Goal: Task Accomplishment & Management: Manage account settings

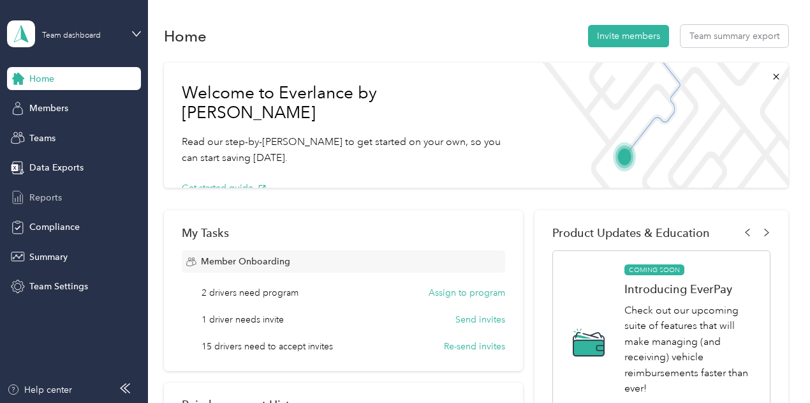
click at [47, 193] on span "Reports" at bounding box center [45, 197] width 33 height 13
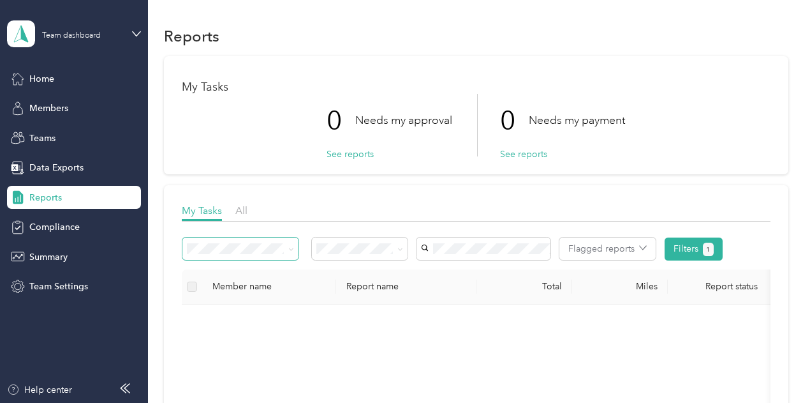
click at [292, 247] on icon at bounding box center [291, 249] width 6 height 6
click at [54, 77] on span "Home" at bounding box center [41, 78] width 25 height 13
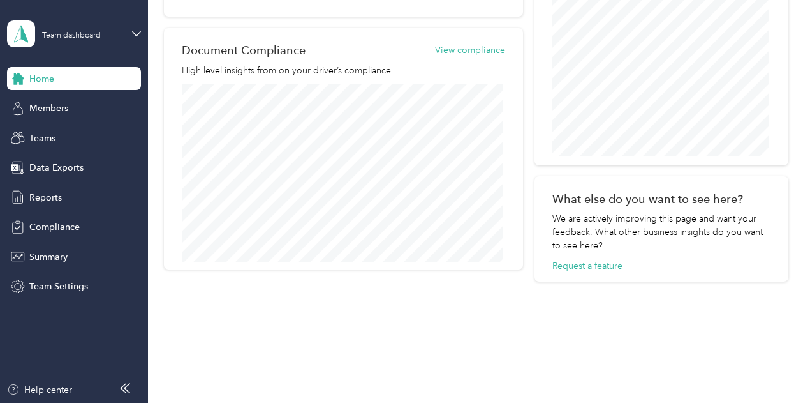
scroll to position [669, 0]
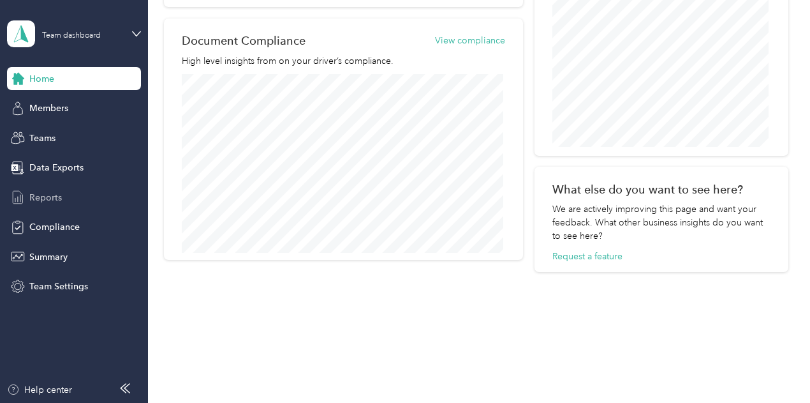
click at [45, 198] on span "Reports" at bounding box center [45, 197] width 33 height 13
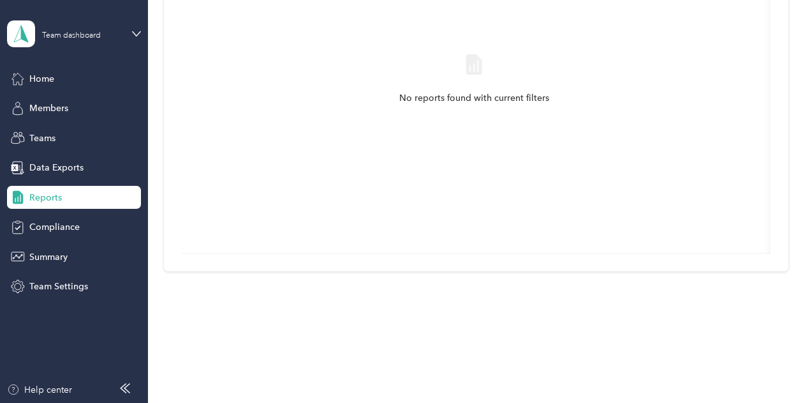
scroll to position [385, 0]
click at [52, 198] on span "Reports" at bounding box center [45, 197] width 33 height 13
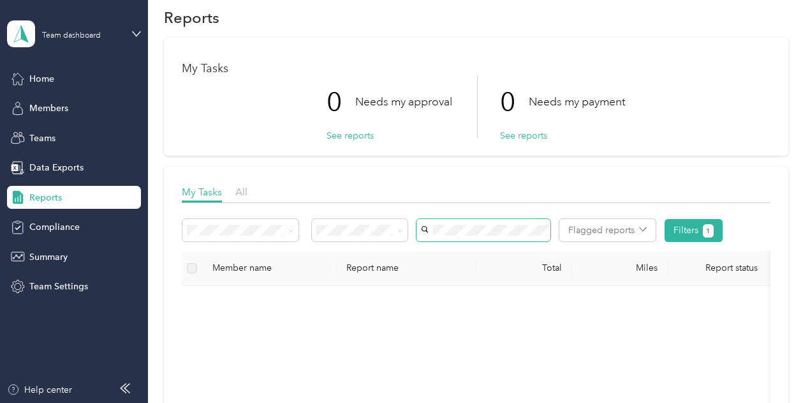
scroll to position [0, 0]
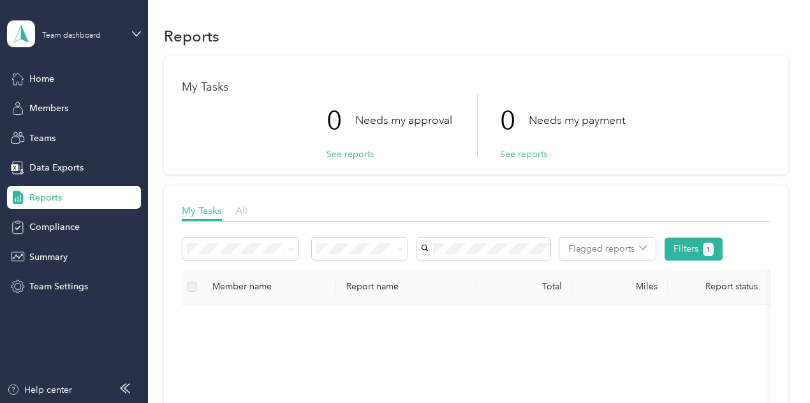
click at [238, 209] on span "All" at bounding box center [241, 210] width 12 height 12
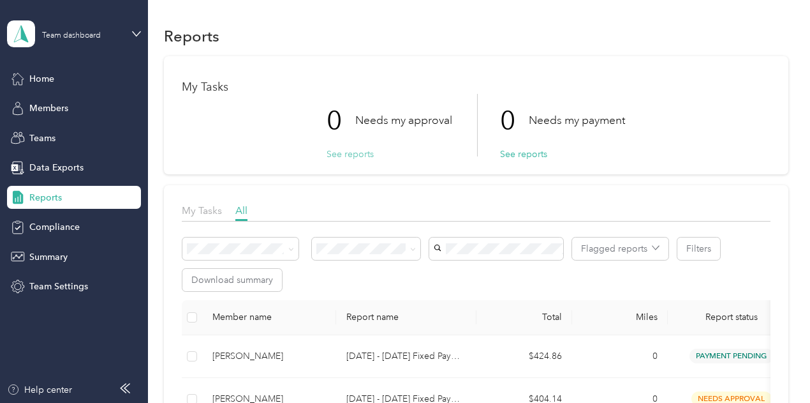
click at [348, 154] on button "See reports" at bounding box center [350, 153] width 47 height 13
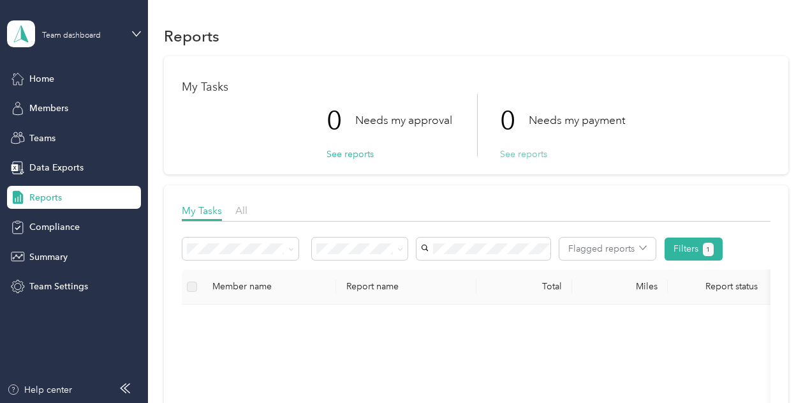
click at [532, 156] on button "See reports" at bounding box center [523, 153] width 47 height 13
